Goal: Transaction & Acquisition: Purchase product/service

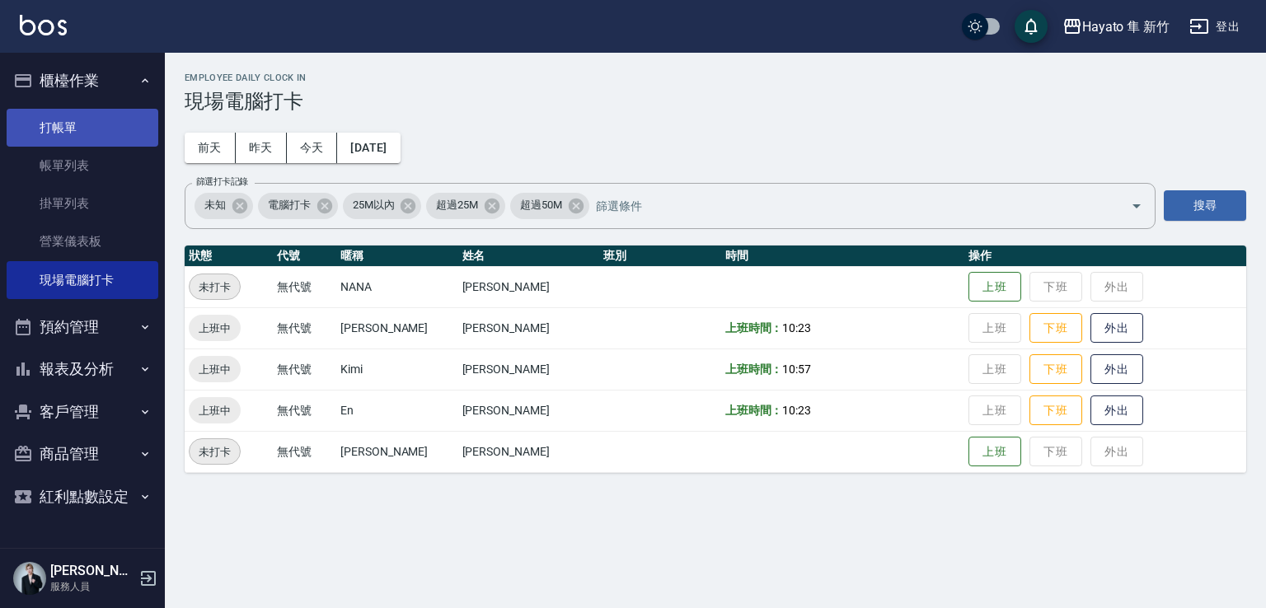
click at [77, 133] on link "打帳單" at bounding box center [83, 128] width 152 height 38
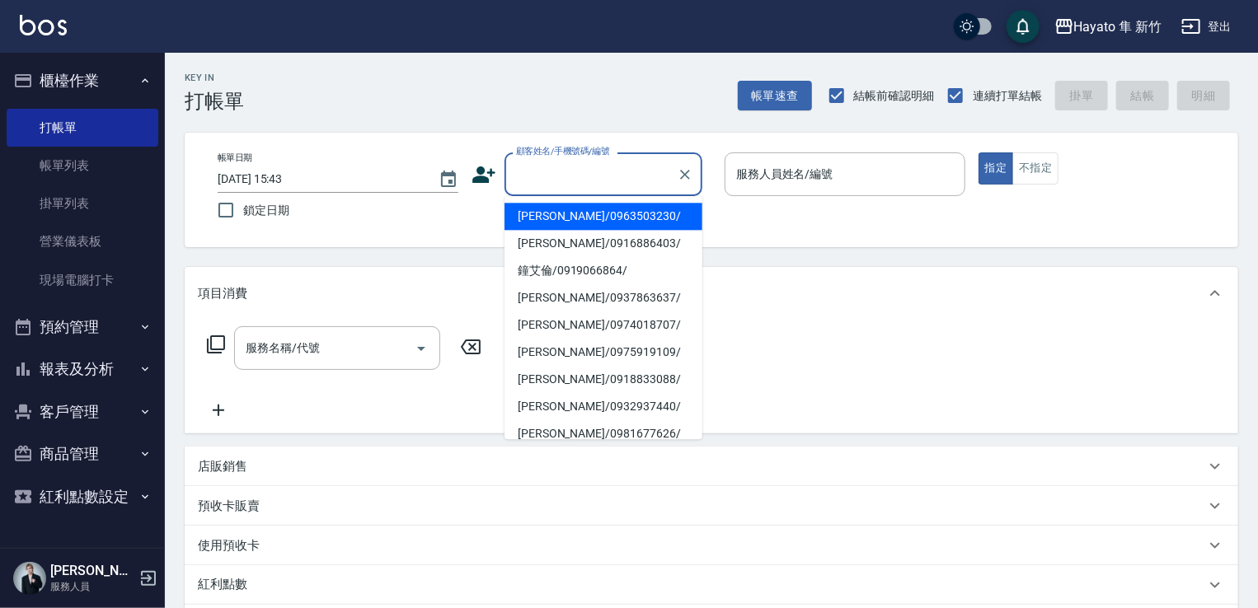
click at [567, 181] on input "顧客姓名/手機號碼/編號" at bounding box center [591, 174] width 158 height 29
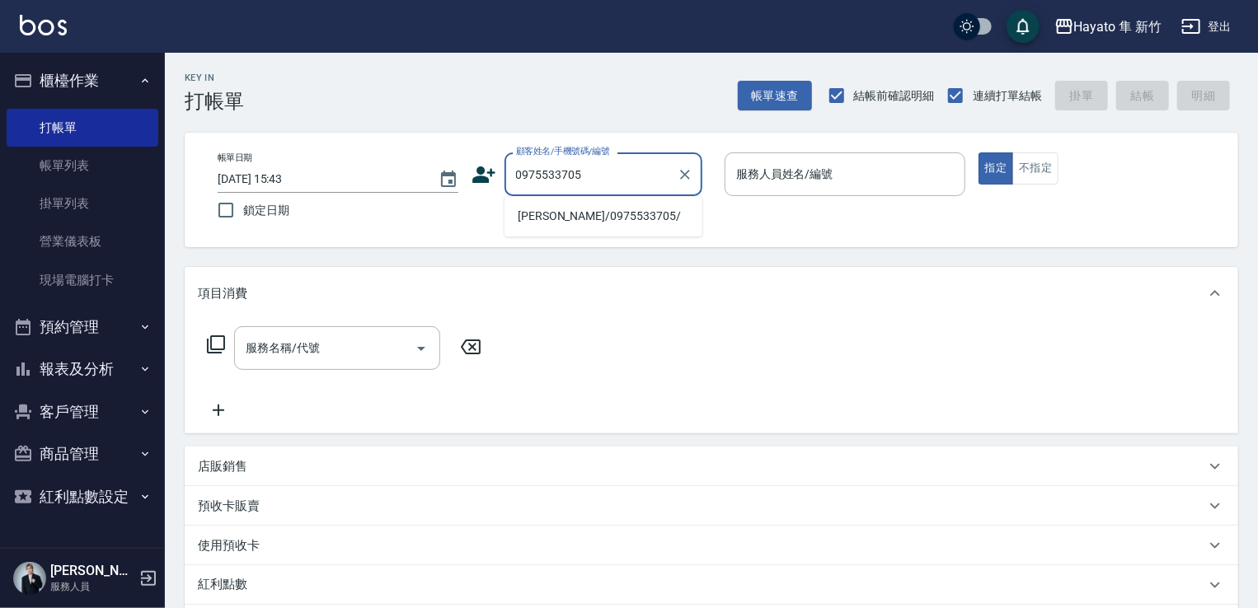
click at [570, 218] on li "[PERSON_NAME]/0975533705/" at bounding box center [603, 216] width 198 height 27
type input "[PERSON_NAME]/0975533705/"
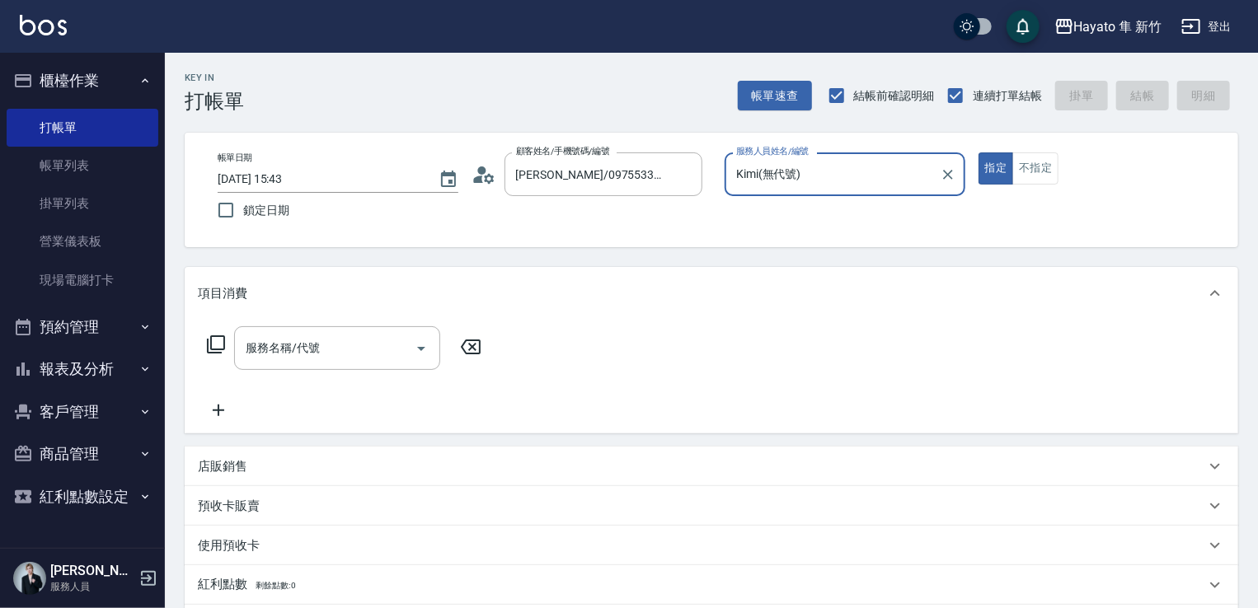
type input "Kimi(無代號)"
click at [282, 350] on input "服務名稱/代號" at bounding box center [325, 348] width 167 height 29
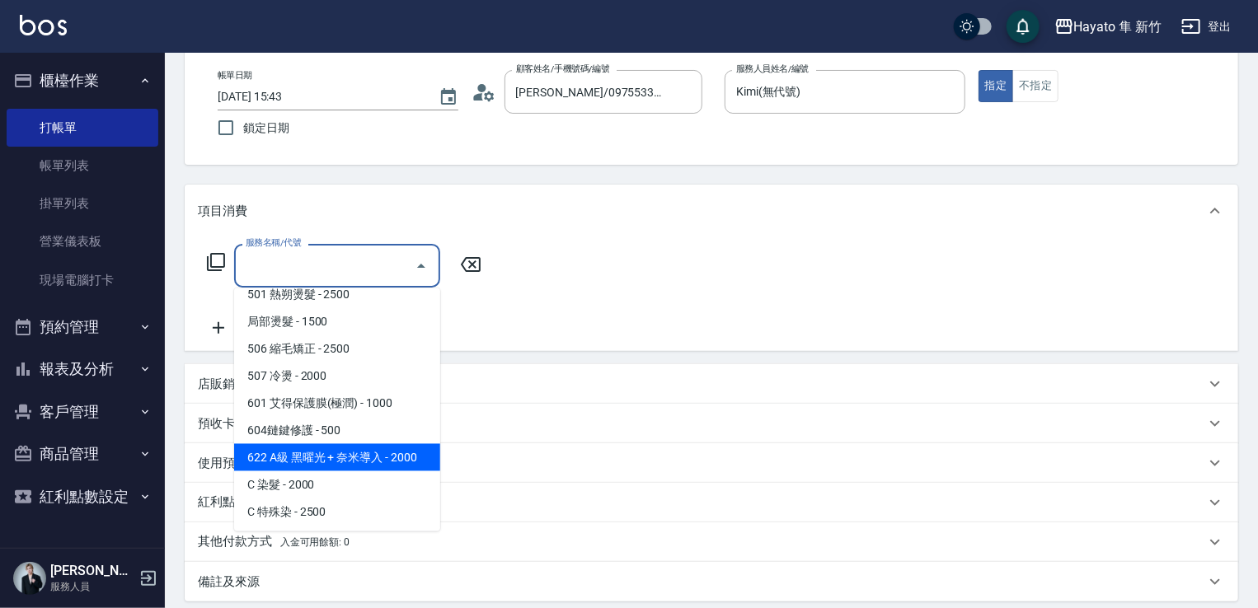
scroll to position [204, 0]
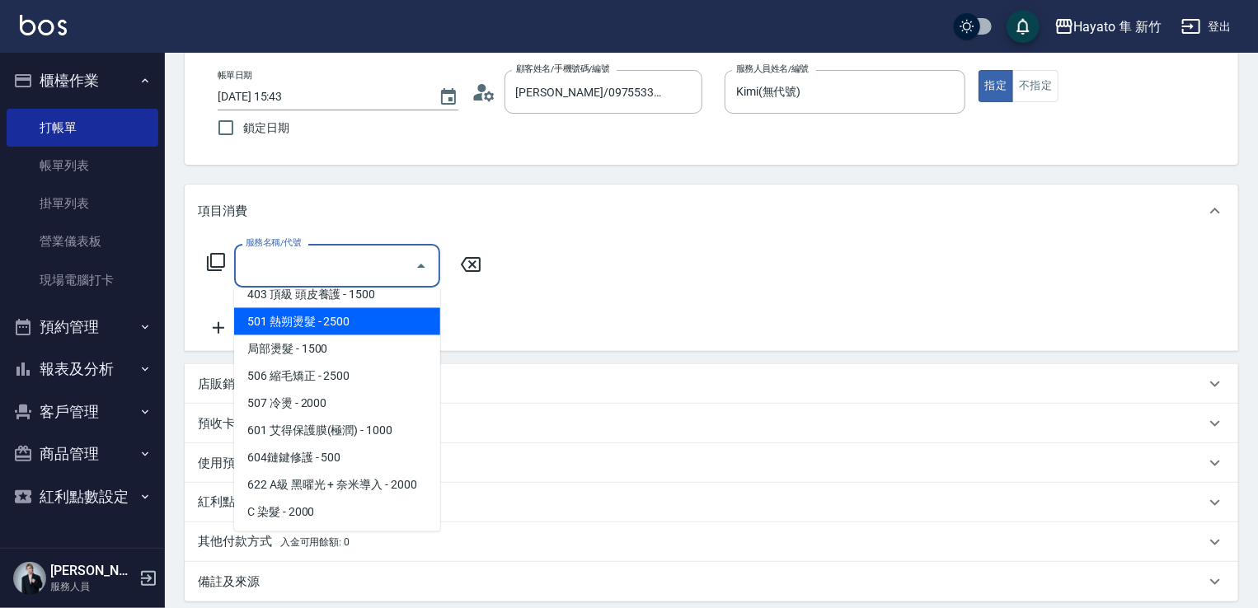
click at [350, 331] on span "501 熱朔燙髮 - 2500" at bounding box center [337, 321] width 206 height 27
type input "501 熱朔燙髮(501)"
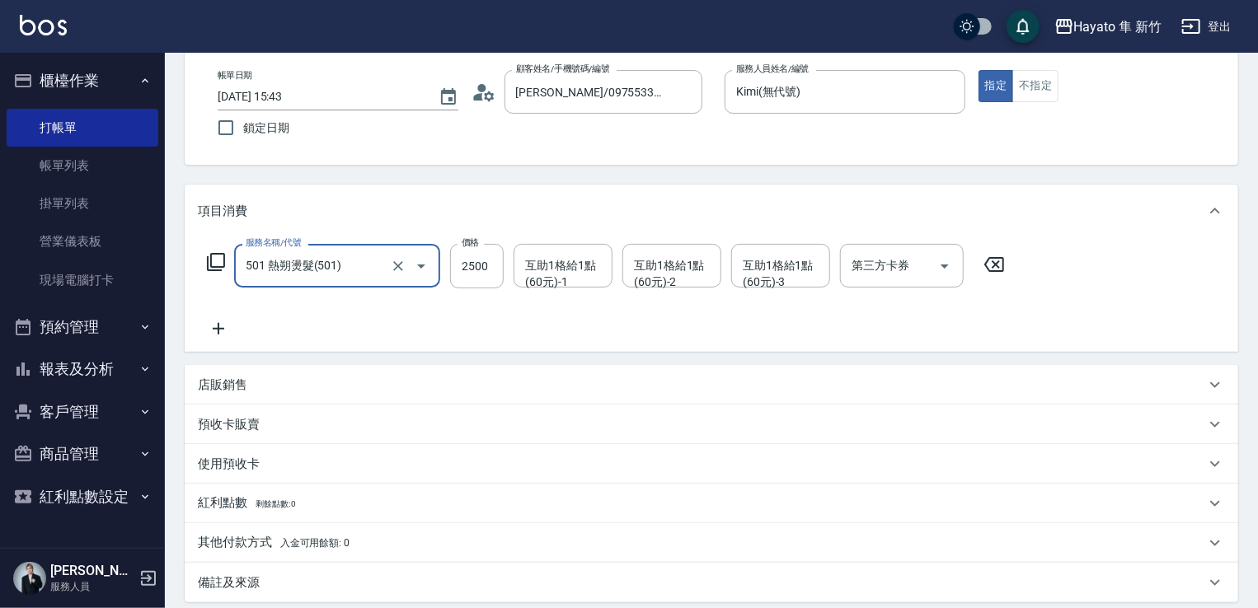
scroll to position [247, 0]
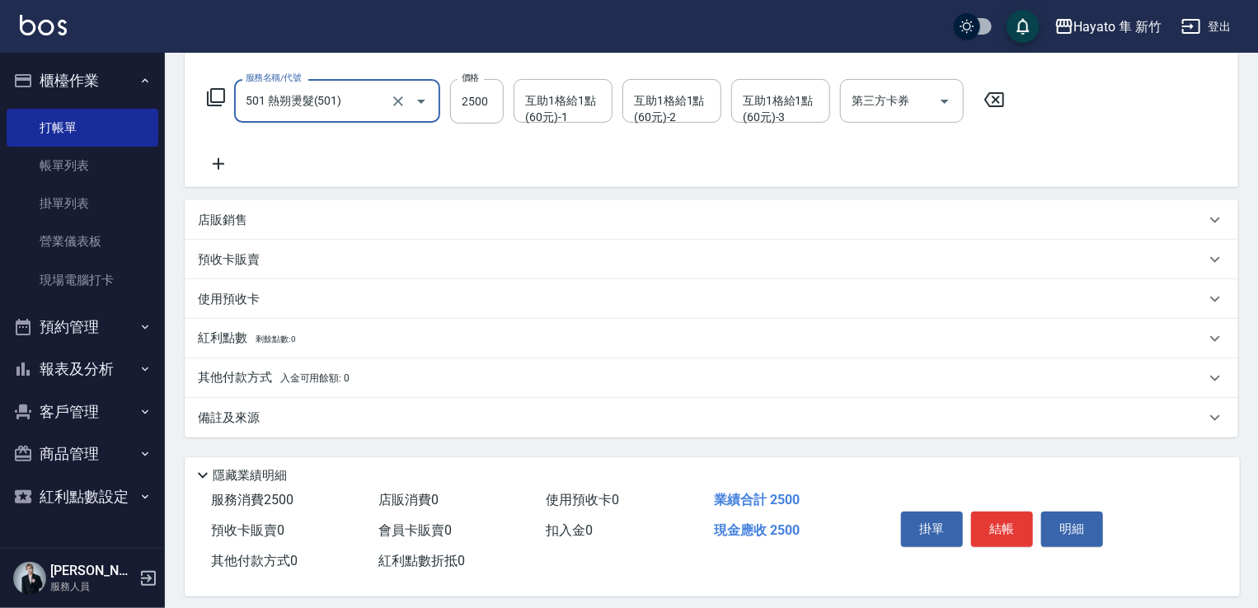
drag, startPoint x: 383, startPoint y: 415, endPoint x: 385, endPoint y: 398, distance: 16.6
click at [383, 411] on div "備註及來源" at bounding box center [701, 418] width 1007 height 17
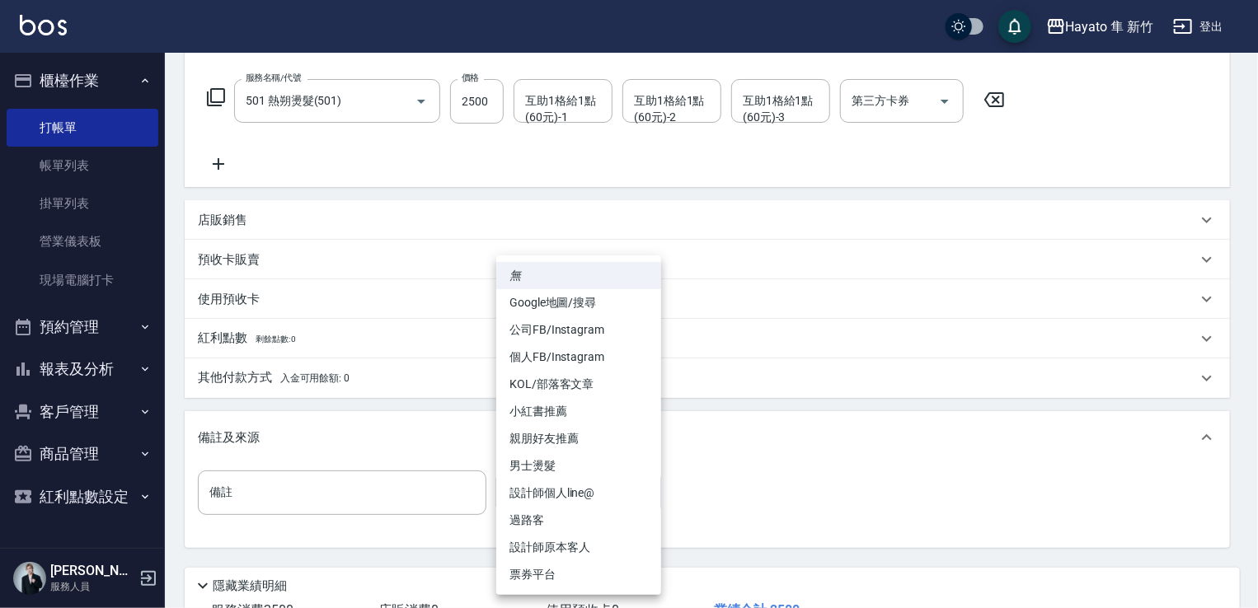
click at [595, 490] on body "Hayato 隼 新竹 登出 櫃檯作業 打帳單 帳單列表 掛單列表 營業儀表板 現場電腦打卡 預約管理 預約管理 報表及分析 報表目錄 店家日報表 互助日報表…" at bounding box center [629, 240] width 1258 height 974
click at [590, 555] on li "設計師原本客人" at bounding box center [578, 547] width 165 height 27
type input "設計師原本客人"
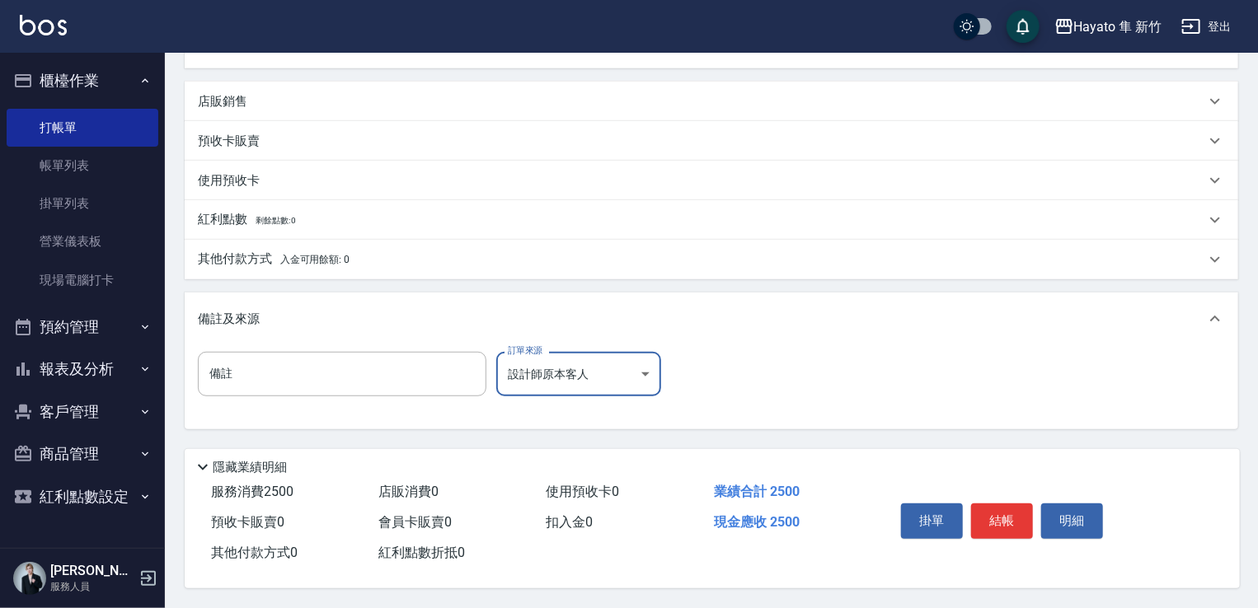
scroll to position [372, 0]
click at [277, 260] on p "其他付款方式 入金可用餘額: 0" at bounding box center [274, 260] width 152 height 18
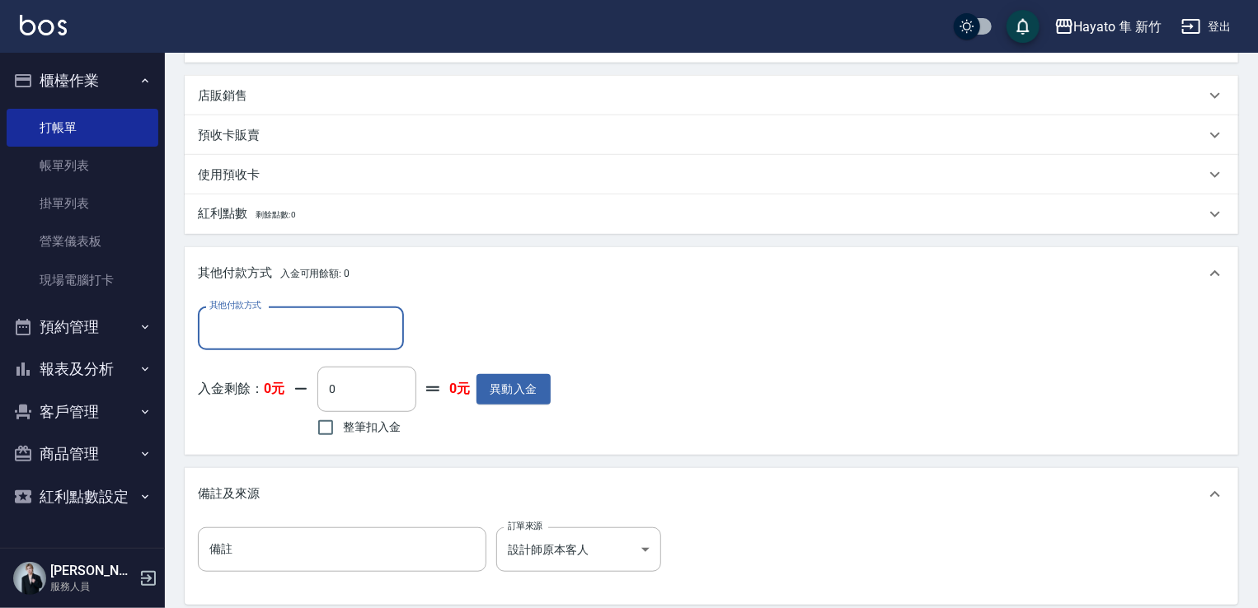
scroll to position [0, 0]
click at [291, 305] on div "其他付款方式 其他付款方式 入金剩餘： 0元 0 ​ 整筆扣入金 0元 異動入金" at bounding box center [711, 377] width 1053 height 154
click at [289, 350] on div "其他付款方式 其他付款方式" at bounding box center [301, 329] width 206 height 44
click at [240, 340] on input "其他付款方式" at bounding box center [300, 328] width 191 height 29
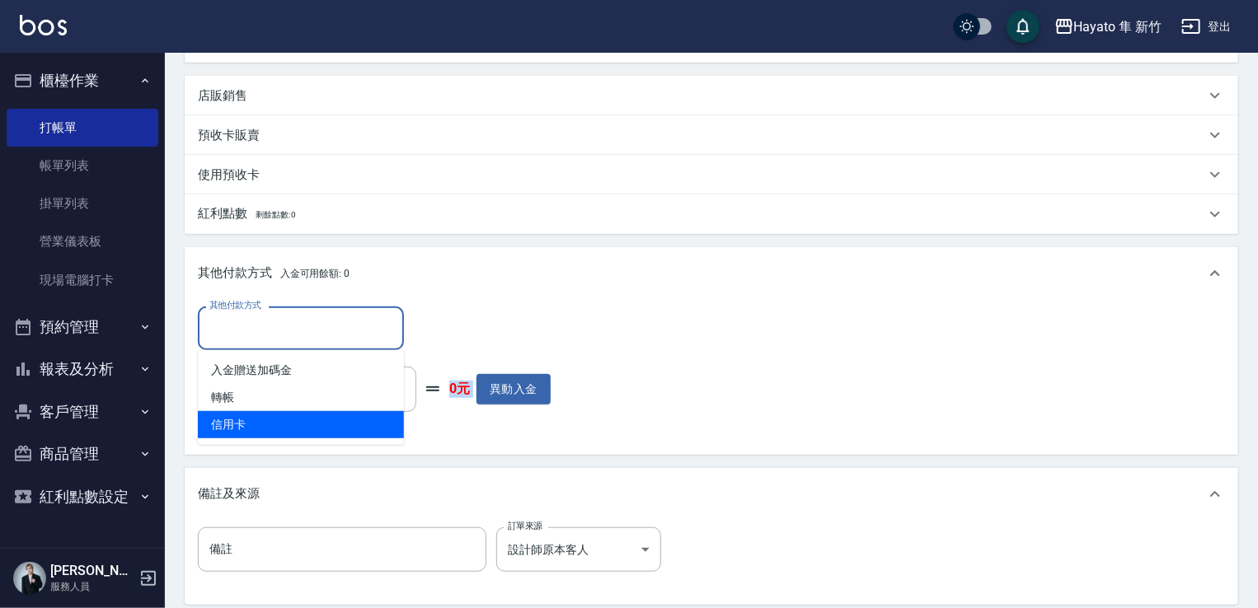
drag, startPoint x: 326, startPoint y: 451, endPoint x: 327, endPoint y: 459, distance: 8.4
click at [326, 457] on div "項目消費 服務名稱/代號 501 熱朔燙髮(501) 服務名稱/代號 價格 2500 價格 互助1格給1點(60元)-1 互助1格給1點(60元)-1 互助1…" at bounding box center [711, 250] width 1053 height 710
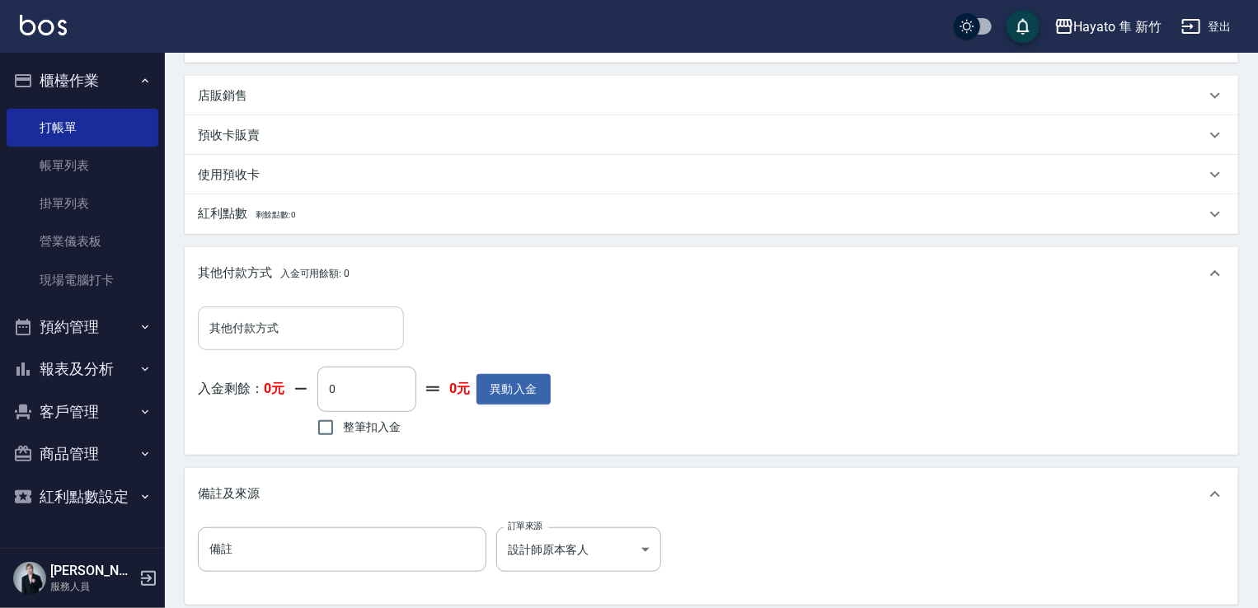
click at [340, 315] on input "其他付款方式" at bounding box center [300, 328] width 191 height 29
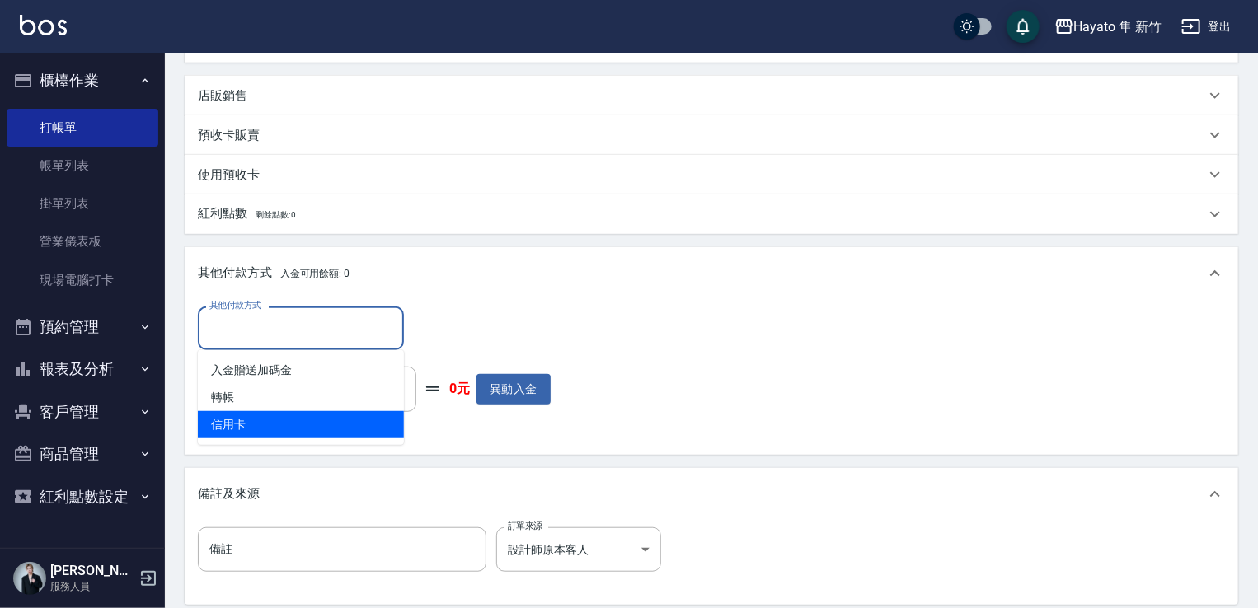
click at [366, 436] on span "信用卡" at bounding box center [301, 424] width 206 height 27
type input "信用卡"
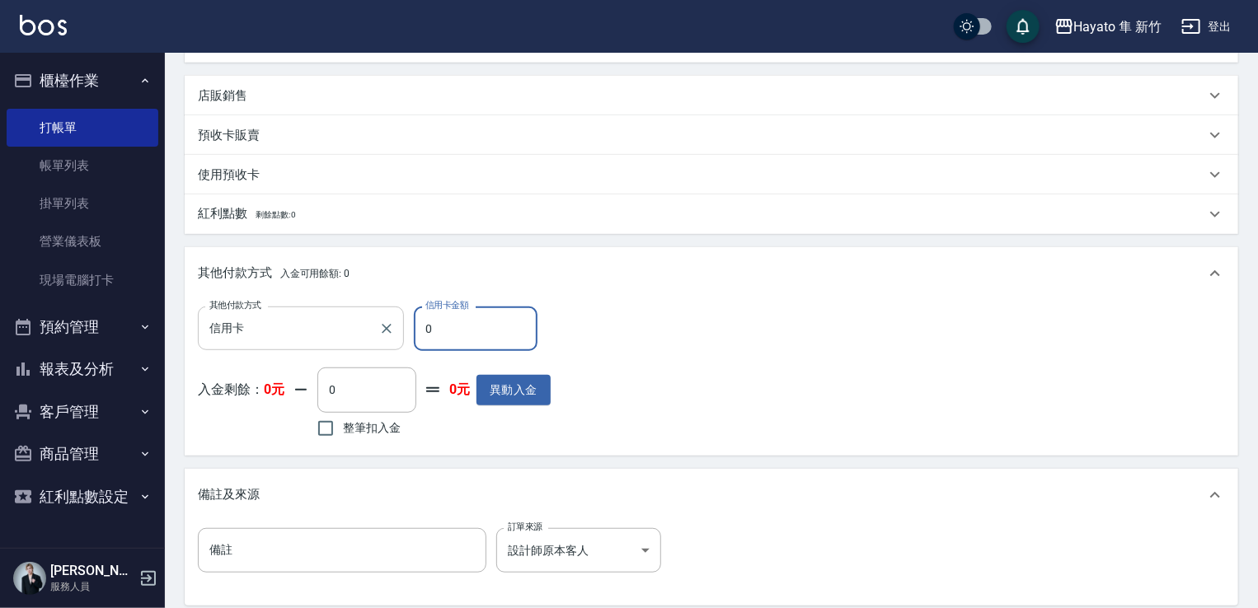
drag, startPoint x: 382, startPoint y: 370, endPoint x: 317, endPoint y: 324, distance: 79.8
click at [297, 336] on div "其他付款方式 信用卡 其他付款方式 信用卡金額 0 信用卡金額" at bounding box center [374, 329] width 353 height 45
type input "2500"
click at [871, 381] on div "其他付款方式 信用卡 其他付款方式 信用卡金額 2500 信用卡金額 入金剩餘： 0元 0 ​ 整筆扣入金 0元 異動入金" at bounding box center [711, 374] width 1027 height 135
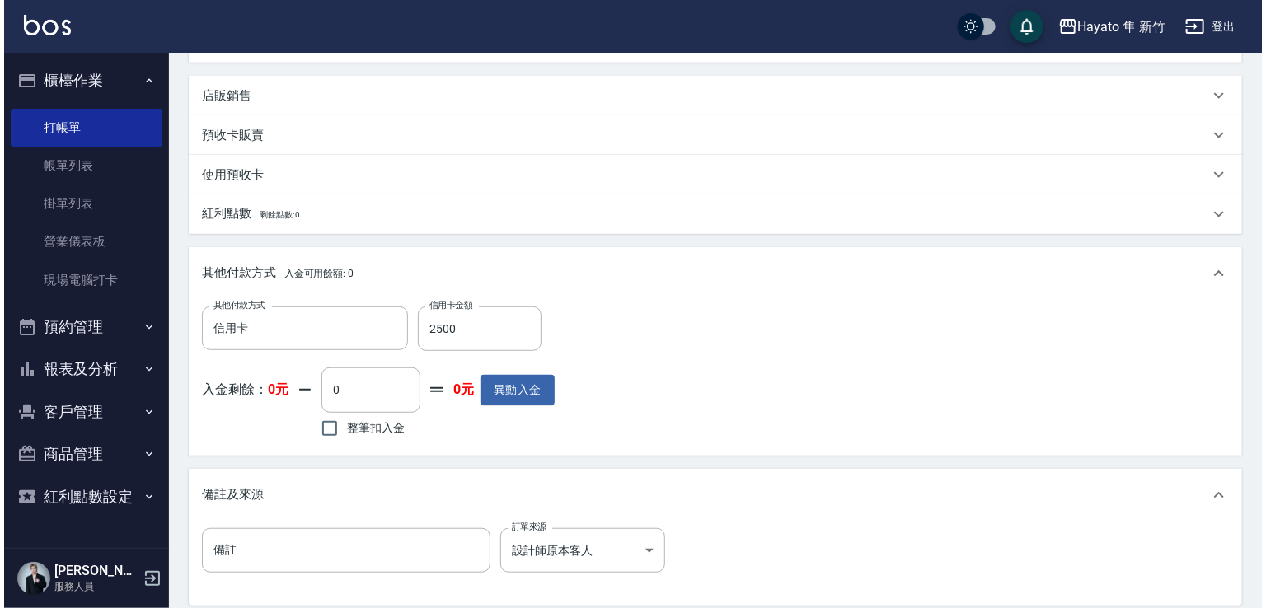
scroll to position [554, 0]
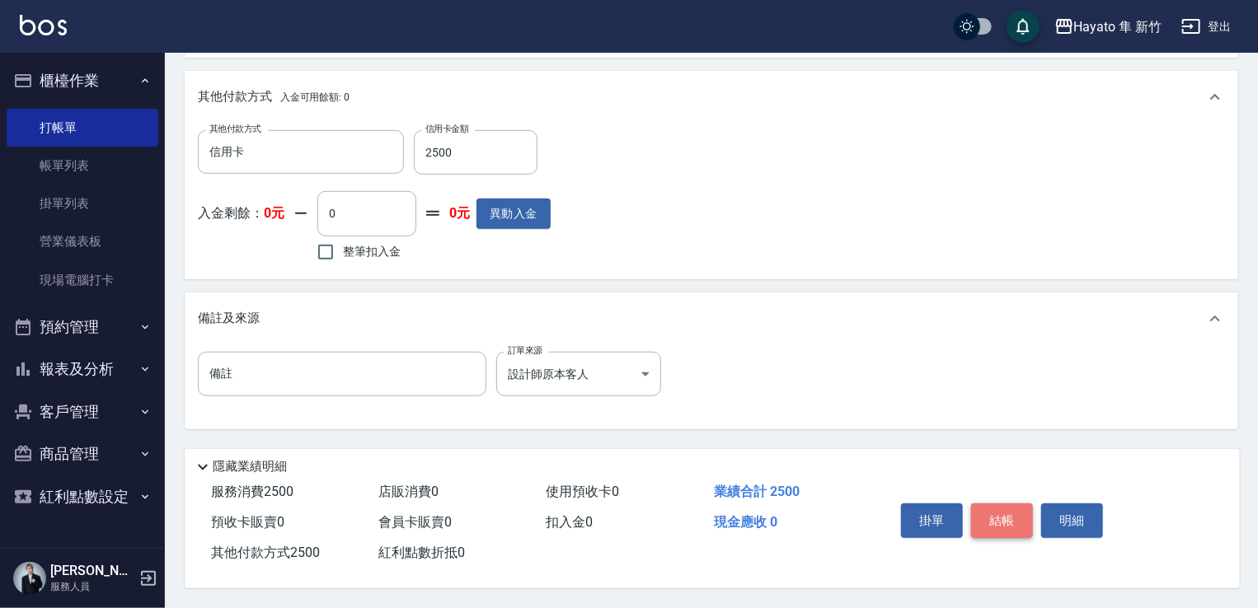
click at [983, 505] on button "結帳" at bounding box center [1002, 521] width 62 height 35
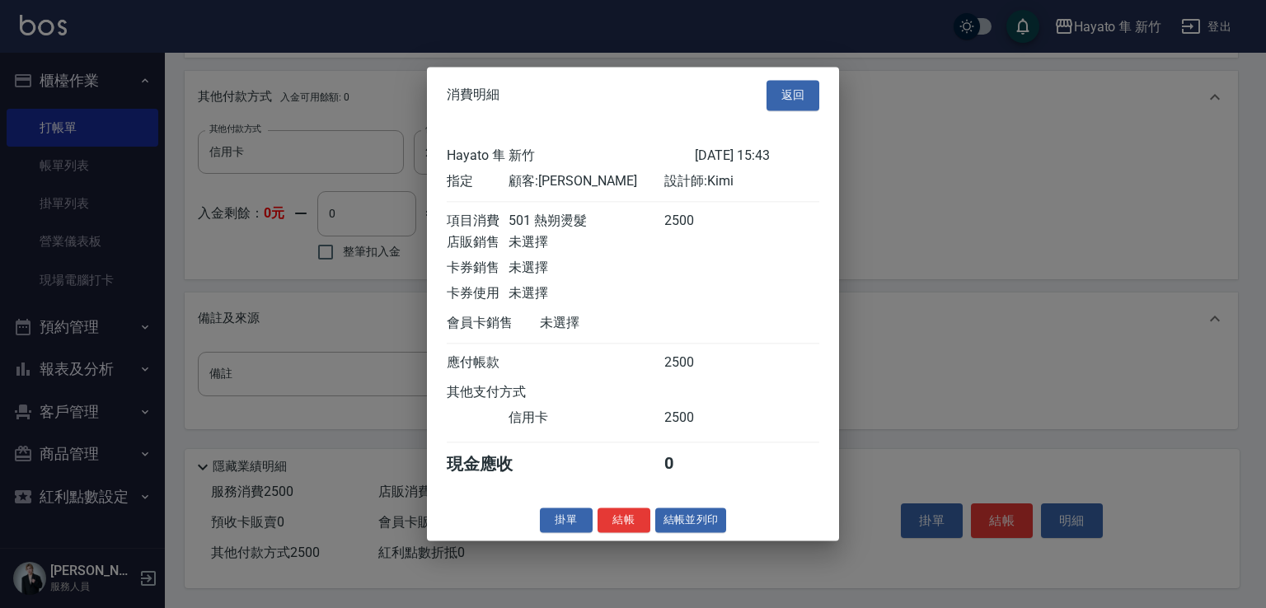
click at [641, 541] on div "消費明細 返回 Hayato 隼 新竹 [DATE] 15:43 指定 顧客: [PERSON_NAME] 設計師: Kimi 項目消費 501 熱朔燙髮 2…" at bounding box center [633, 304] width 412 height 474
click at [629, 526] on button "結帳" at bounding box center [624, 521] width 53 height 26
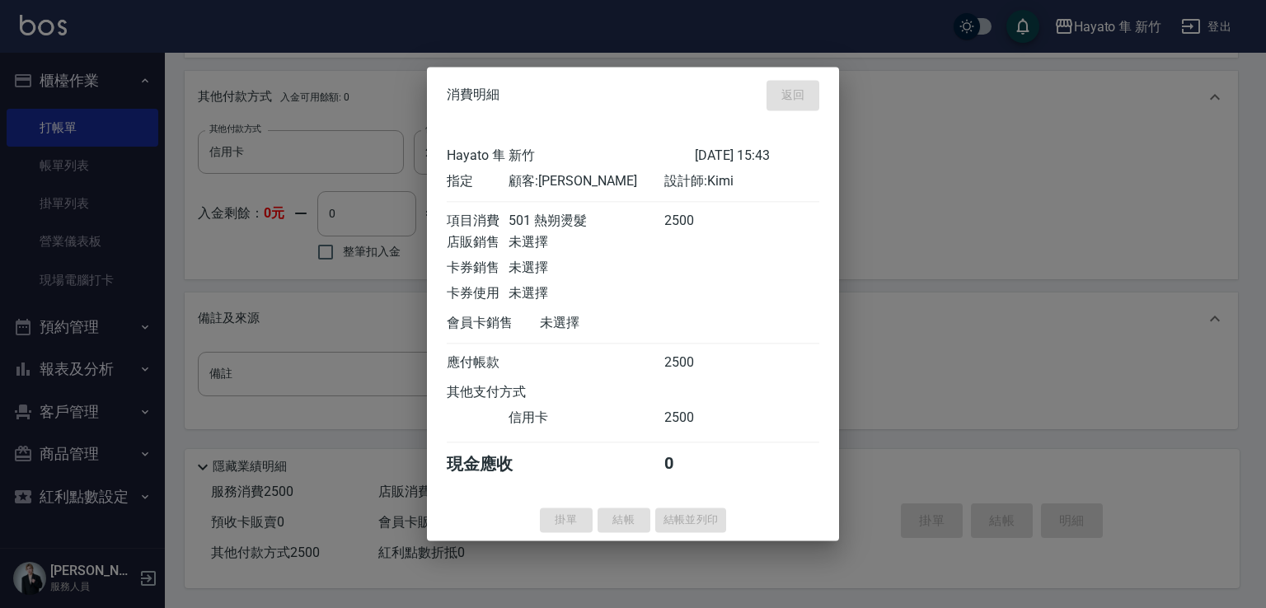
type input "[DATE] 15:44"
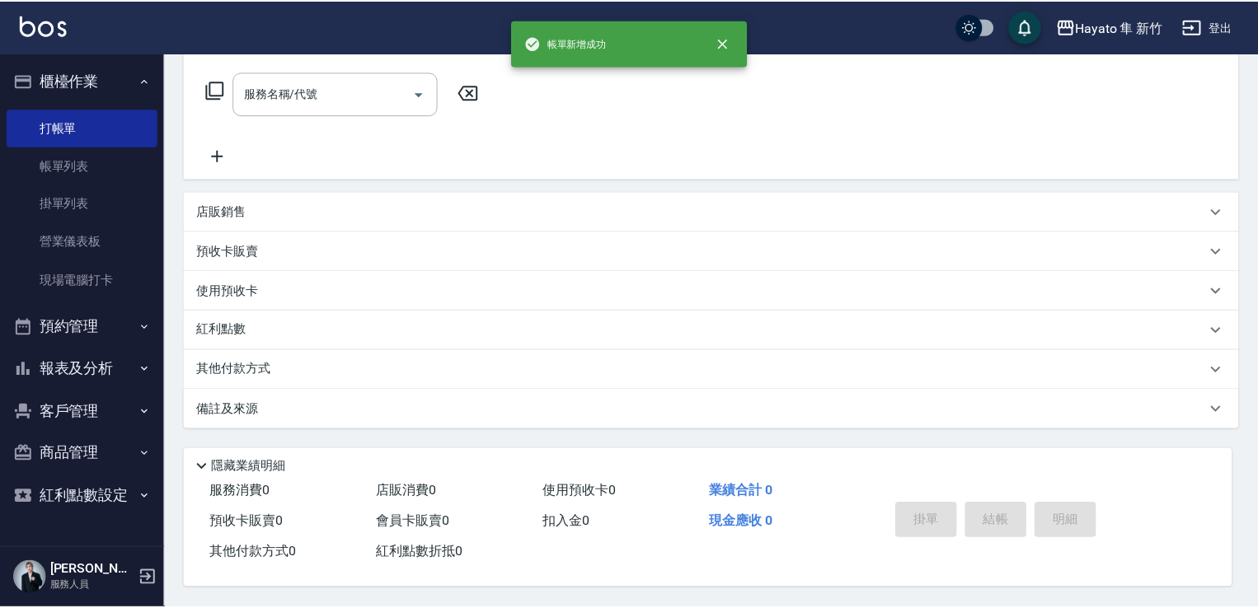
scroll to position [0, 0]
